Goal: Information Seeking & Learning: Find specific page/section

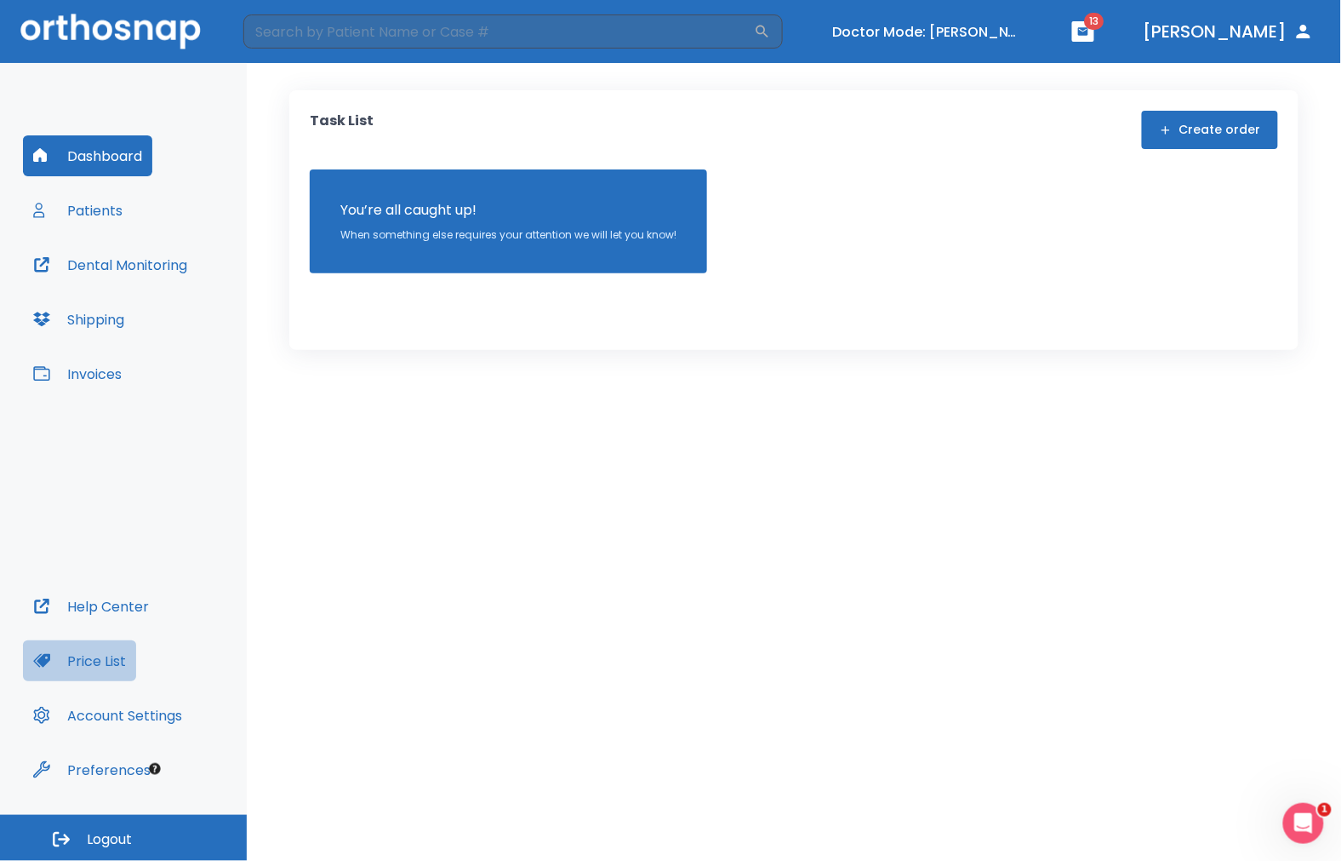
click at [106, 641] on button "Price List" at bounding box center [79, 660] width 113 height 41
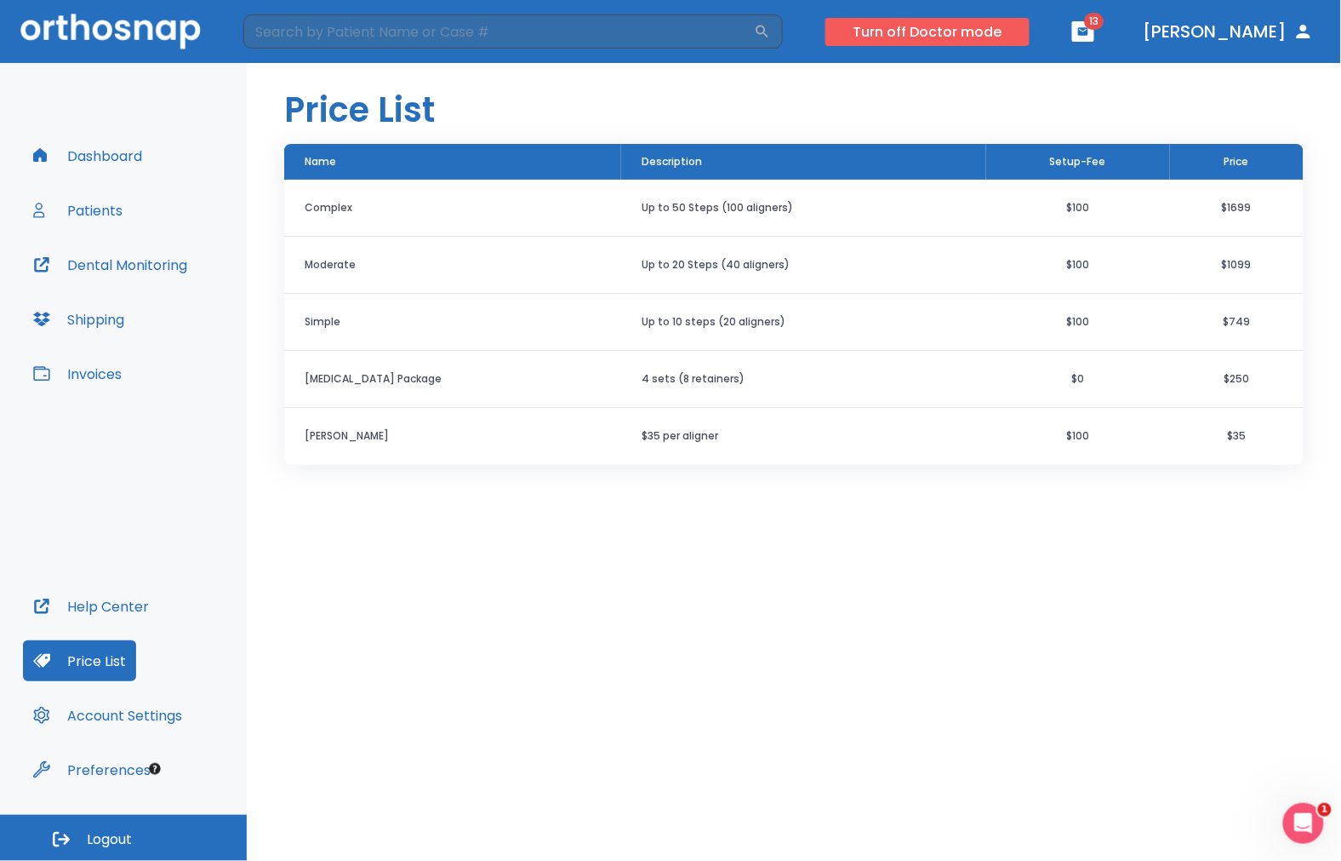
click at [1030, 39] on button "Turn off Doctor mode" at bounding box center [928, 32] width 204 height 28
